Goal: Information Seeking & Learning: Check status

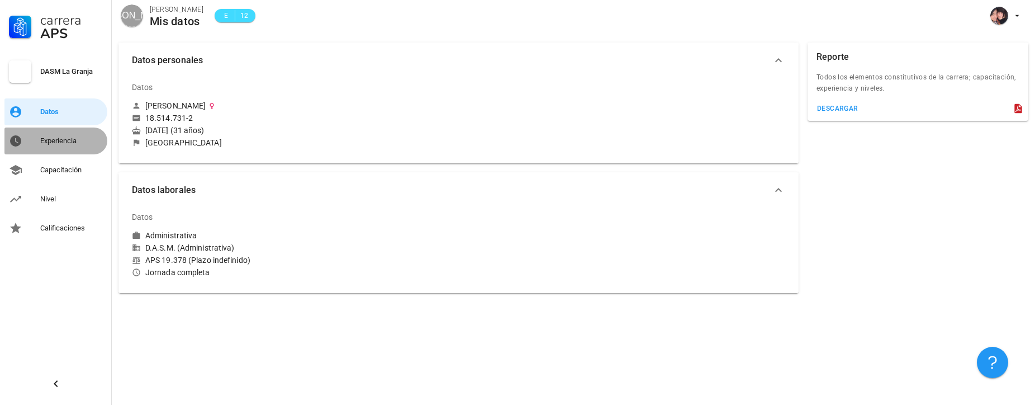
click at [62, 140] on div "Experiencia" at bounding box center [71, 140] width 63 height 9
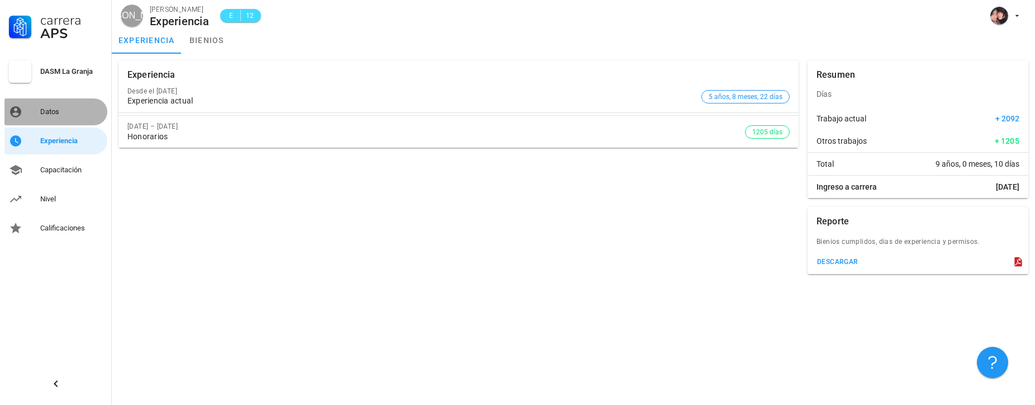
click at [55, 110] on div "Datos" at bounding box center [71, 111] width 63 height 9
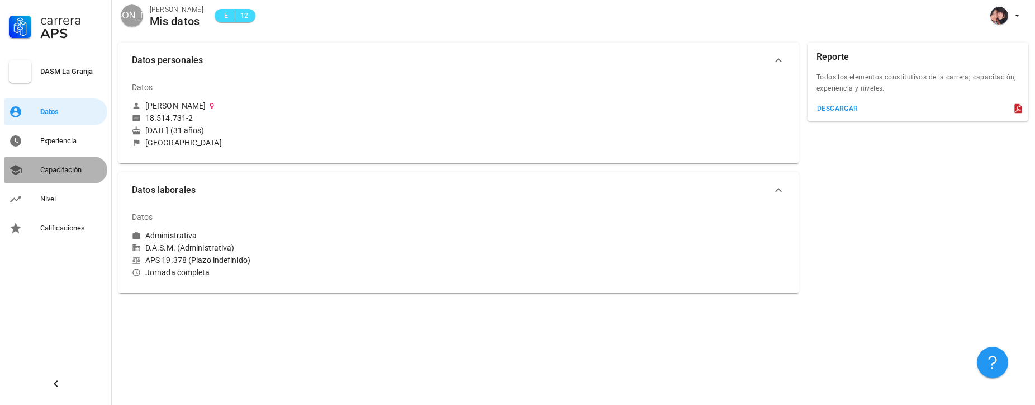
click at [66, 171] on div "Capacitación" at bounding box center [71, 169] width 63 height 9
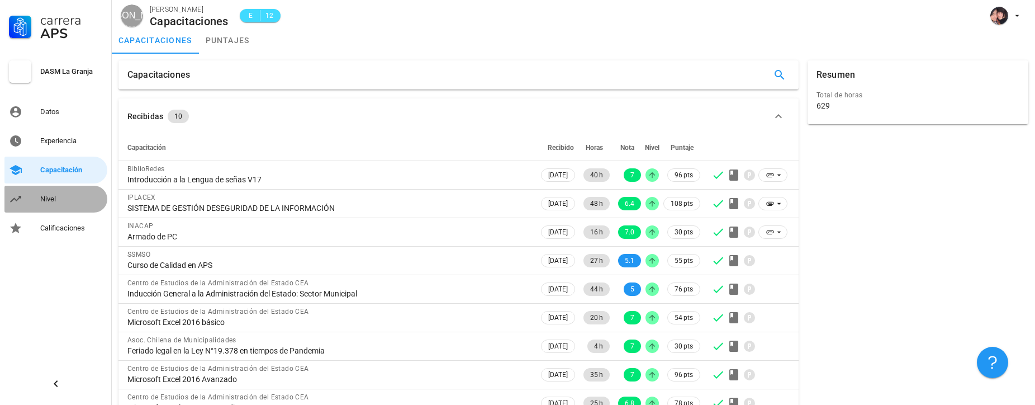
click at [55, 200] on div "Nivel" at bounding box center [71, 199] width 63 height 9
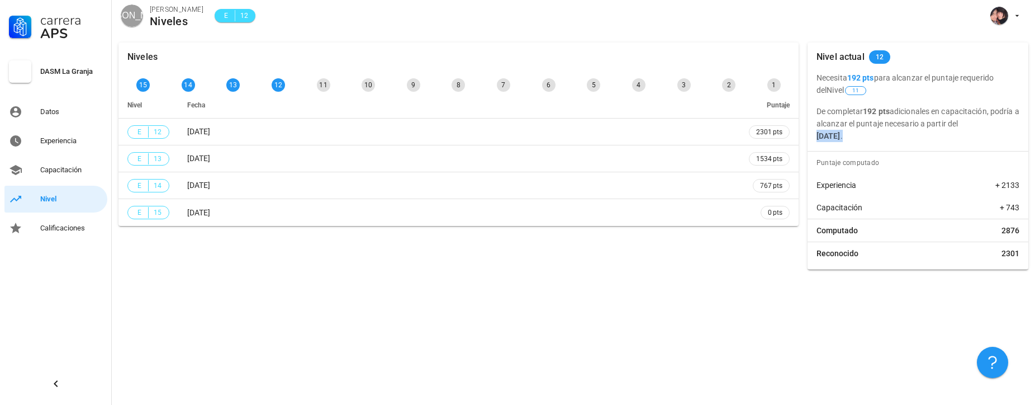
drag, startPoint x: 915, startPoint y: 139, endPoint x: 818, endPoint y: 139, distance: 97.3
click at [818, 139] on p "De completar 192 pts adicionales en capacitación, podría a alcanzar el puntaje …" at bounding box center [918, 123] width 203 height 37
click at [910, 145] on div "Nivel actual 12 Necesita 192 pts para alcanzar el puntaje requerido del Nivel 1…" at bounding box center [918, 155] width 221 height 227
drag, startPoint x: 914, startPoint y: 139, endPoint x: 804, endPoint y: 135, distance: 109.1
click at [804, 135] on div "Nivel actual 12 Necesita 192 pts para alcanzar el puntaje requerido del Nivel 1…" at bounding box center [918, 156] width 230 height 236
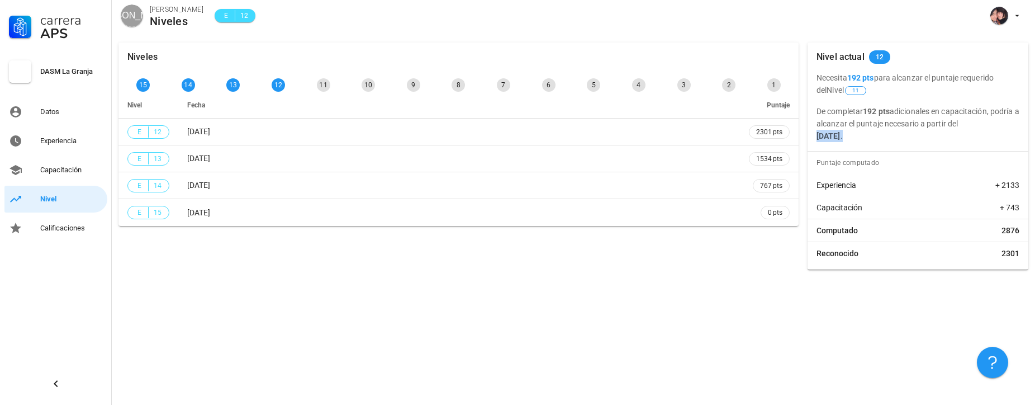
click at [813, 135] on div "Necesita 192 pts para alcanzar el puntaje requerido del Nivel 11 De completar 1…" at bounding box center [918, 107] width 221 height 70
drag, startPoint x: 813, startPoint y: 135, endPoint x: 921, endPoint y: 136, distance: 107.9
click at [921, 136] on div "Necesita 192 pts para alcanzar el puntaje requerido del Nivel 11 De completar 1…" at bounding box center [918, 107] width 221 height 70
click at [921, 136] on p "De completar 192 pts adicionales en capacitación, podría a alcanzar el puntaje …" at bounding box center [918, 123] width 203 height 37
drag, startPoint x: 921, startPoint y: 136, endPoint x: 816, endPoint y: 136, distance: 105.1
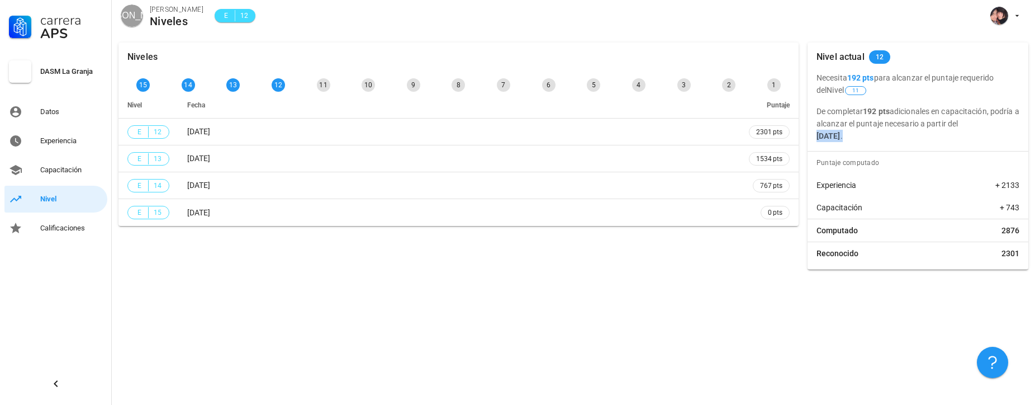
click at [816, 136] on div "Necesita 192 pts para alcanzar el puntaje requerido del Nivel 11 De completar 1…" at bounding box center [918, 107] width 221 height 70
click at [841, 138] on b "[DATE]" at bounding box center [829, 135] width 24 height 9
drag, startPoint x: 904, startPoint y: 139, endPoint x: 818, endPoint y: 138, distance: 85.5
click at [818, 138] on b "[DATE]" at bounding box center [829, 135] width 24 height 9
click at [921, 138] on p "De completar 192 pts adicionales en capacitación, podría a alcanzar el puntaje …" at bounding box center [918, 123] width 203 height 37
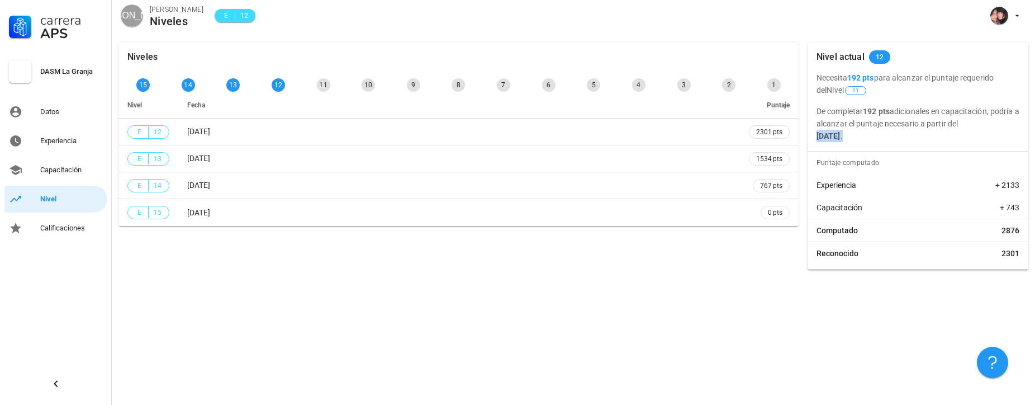
drag, startPoint x: 923, startPoint y: 137, endPoint x: 819, endPoint y: 135, distance: 104.0
click at [819, 135] on p "De completar 192 pts adicionales en capacitación, podría a alcanzar el puntaje …" at bounding box center [918, 123] width 203 height 37
click at [829, 136] on b "[DATE]" at bounding box center [829, 135] width 24 height 9
click at [822, 136] on b "[DATE]" at bounding box center [829, 135] width 24 height 9
drag, startPoint x: 808, startPoint y: 135, endPoint x: 921, endPoint y: 138, distance: 113.0
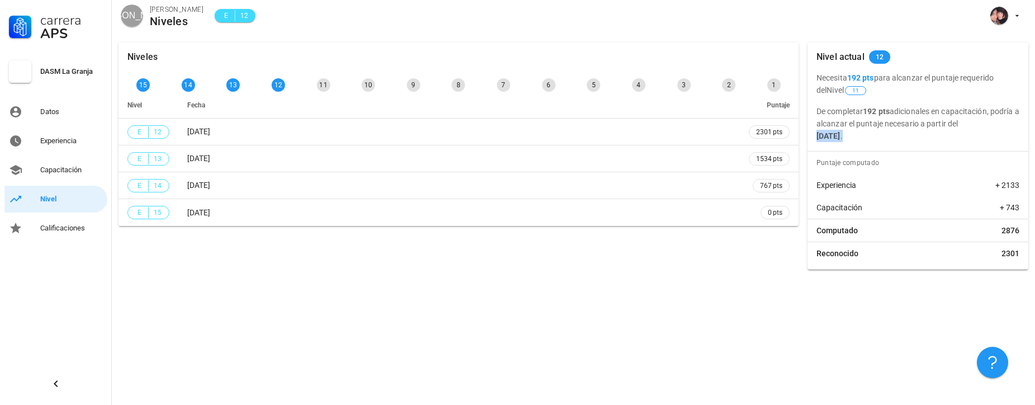
click at [921, 138] on div "Necesita 192 pts para alcanzar el puntaje requerido del Nivel 11 De completar 1…" at bounding box center [918, 107] width 221 height 70
click at [921, 138] on p "De completar 192 pts adicionales en capacitación, podría a alcanzar el puntaje …" at bounding box center [918, 123] width 203 height 37
click at [275, 90] on div "12" at bounding box center [278, 84] width 13 height 13
click at [321, 60] on div "Niveles" at bounding box center [459, 56] width 680 height 29
click at [276, 77] on div "12" at bounding box center [278, 85] width 18 height 18
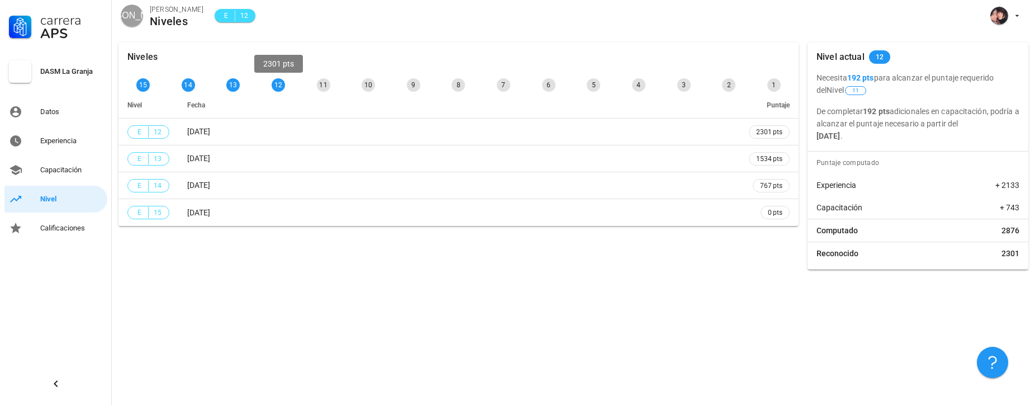
click at [276, 89] on div "12" at bounding box center [278, 84] width 13 height 13
click at [723, 311] on div "Niveles 15 14 13 12 11 10 9 8 7 6 5 4 3 2 1 [PERSON_NAME] E 12 [DATE] 2301 pts …" at bounding box center [574, 220] width 924 height 369
drag, startPoint x: 903, startPoint y: 139, endPoint x: 810, endPoint y: 139, distance: 93.9
click at [810, 139] on div "Necesita 192 pts para alcanzar el puntaje requerido del Nivel 11 De completar 1…" at bounding box center [918, 107] width 221 height 70
click at [841, 139] on b "[DATE]" at bounding box center [829, 135] width 24 height 9
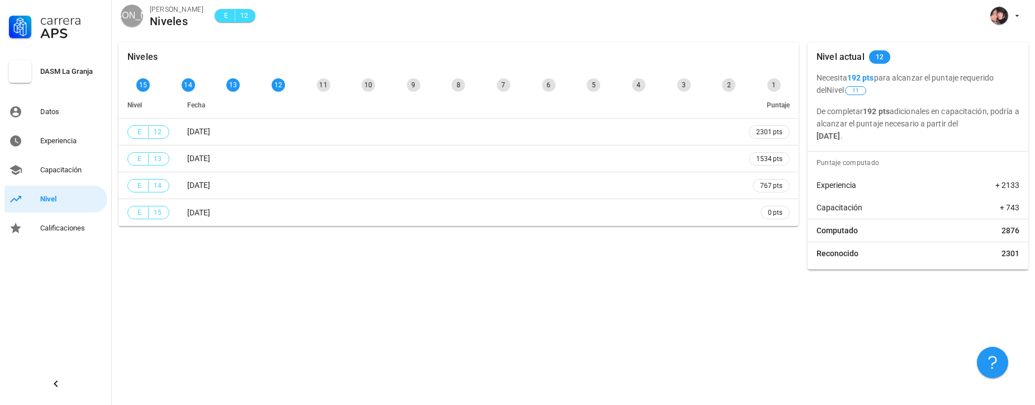
drag, startPoint x: 904, startPoint y: 135, endPoint x: 817, endPoint y: 136, distance: 87.2
click at [817, 136] on b "[DATE]" at bounding box center [829, 135] width 24 height 9
click at [841, 135] on b "[DATE]" at bounding box center [829, 135] width 24 height 9
drag, startPoint x: 902, startPoint y: 135, endPoint x: 822, endPoint y: 137, distance: 80.0
click at [822, 137] on b "[DATE]" at bounding box center [829, 135] width 24 height 9
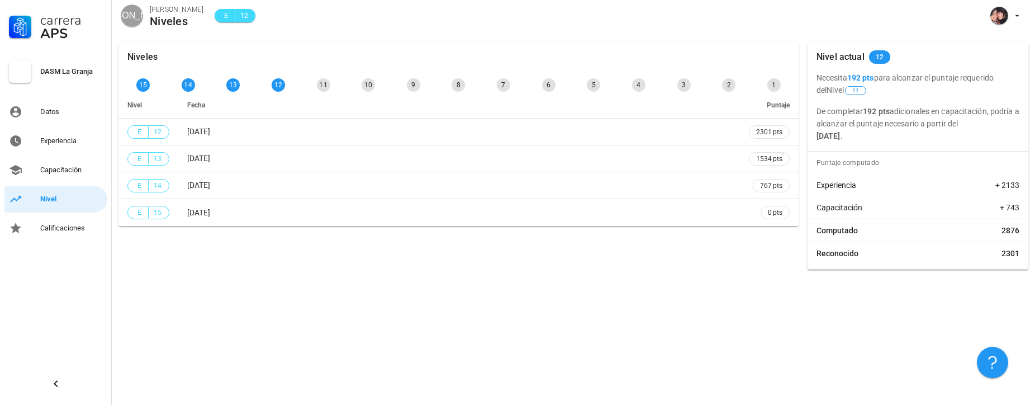
click at [841, 137] on b "[DATE]" at bounding box center [829, 135] width 24 height 9
drag, startPoint x: 904, startPoint y: 137, endPoint x: 814, endPoint y: 142, distance: 90.1
click at [814, 142] on div "Nivel actual 12 Necesita 192 pts para alcanzar el puntaje requerido del Nivel 1…" at bounding box center [918, 155] width 221 height 227
click at [919, 157] on div "Puntaje computado" at bounding box center [920, 163] width 216 height 22
drag, startPoint x: 813, startPoint y: 135, endPoint x: 903, endPoint y: 138, distance: 90.6
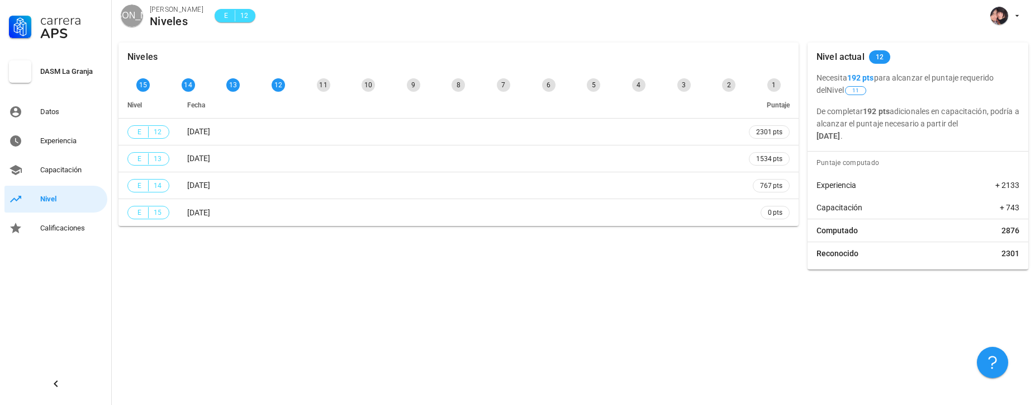
click at [903, 138] on div "Necesita 192 pts para alcanzar el puntaje requerido del Nivel 11 De completar 1…" at bounding box center [918, 107] width 221 height 70
